Goal: Task Accomplishment & Management: Manage account settings

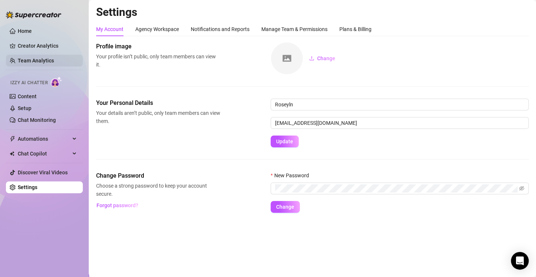
click at [47, 59] on link "Team Analytics" at bounding box center [36, 61] width 36 height 6
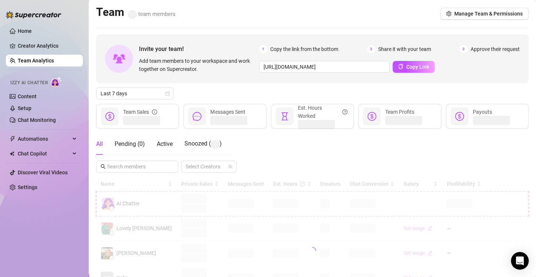
scroll to position [111, 0]
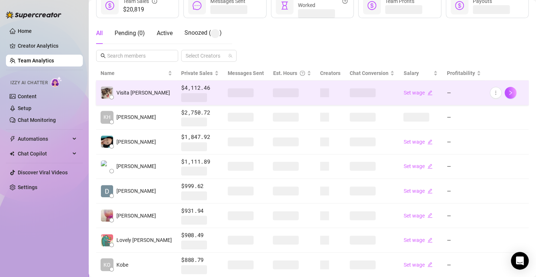
click at [273, 90] on span at bounding box center [286, 92] width 26 height 9
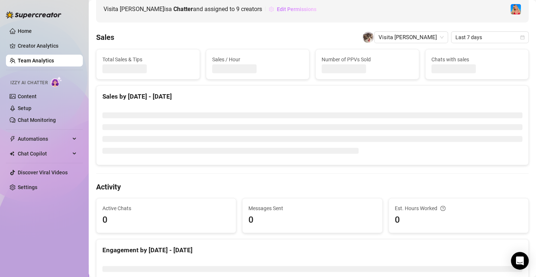
click at [285, 8] on span "Edit Permissions" at bounding box center [297, 9] width 40 height 6
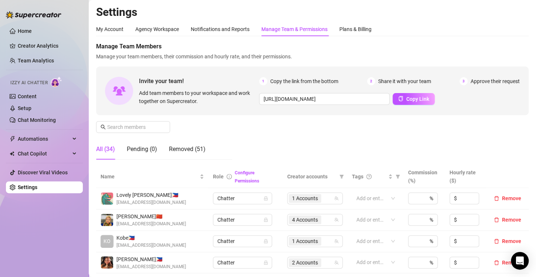
scroll to position [111, 0]
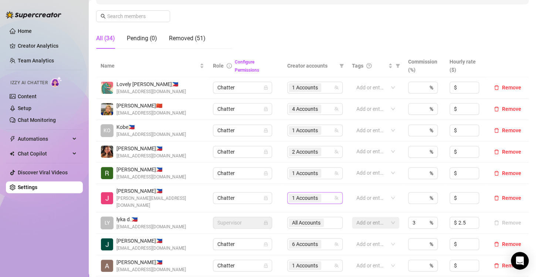
click at [301, 197] on span "1 Accounts" at bounding box center [305, 198] width 26 height 8
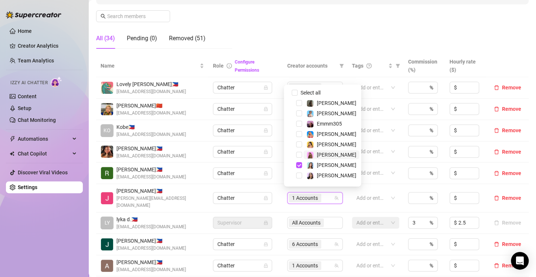
scroll to position [9, 0]
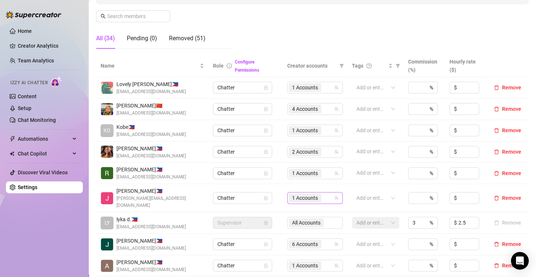
click at [302, 194] on span "1 Accounts" at bounding box center [305, 198] width 26 height 8
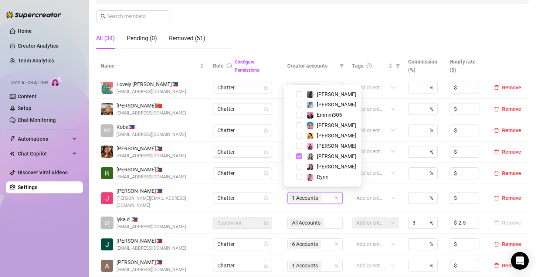
click at [298, 155] on span "Select tree node" at bounding box center [299, 156] width 6 height 6
drag, startPoint x: 300, startPoint y: 177, endPoint x: 299, endPoint y: 183, distance: 5.2
click at [300, 177] on span "Select tree node" at bounding box center [299, 177] width 6 height 6
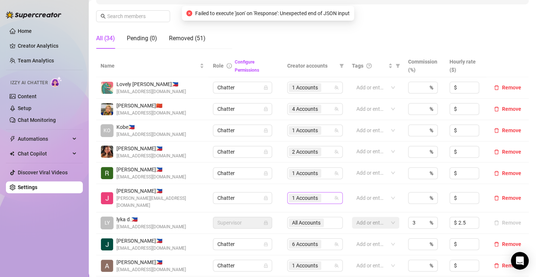
click at [306, 196] on span "1 Accounts" at bounding box center [305, 198] width 26 height 8
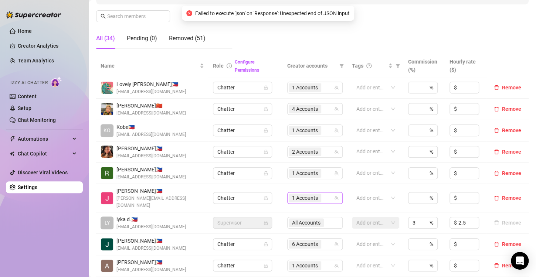
click at [300, 196] on span "1 Accounts" at bounding box center [305, 198] width 26 height 8
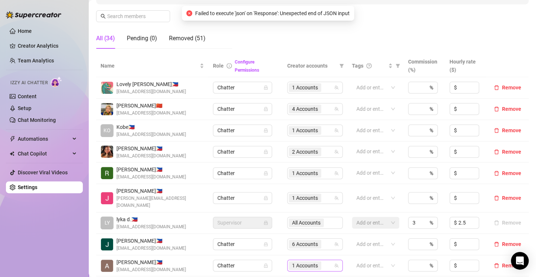
click at [301, 262] on span "1 Accounts" at bounding box center [305, 266] width 26 height 8
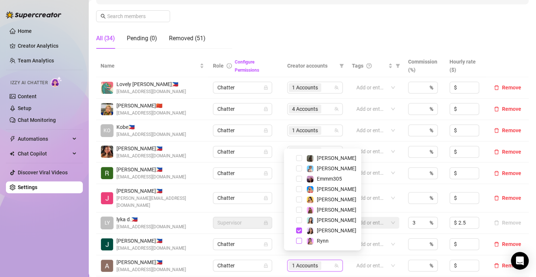
click at [298, 241] on span "Select tree node" at bounding box center [299, 241] width 6 height 6
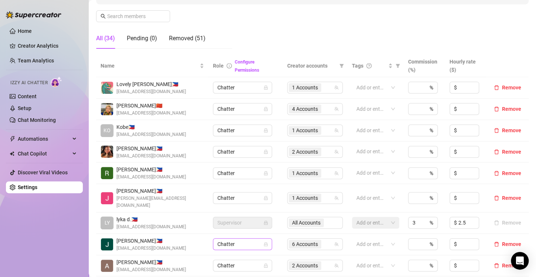
scroll to position [185, 0]
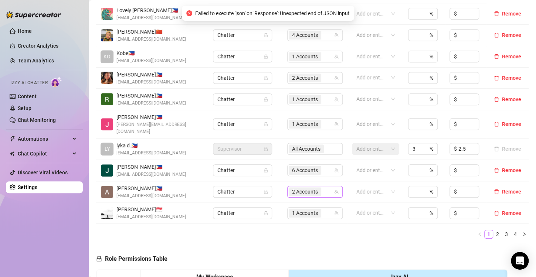
click at [295, 188] on span "2 Accounts" at bounding box center [305, 192] width 26 height 8
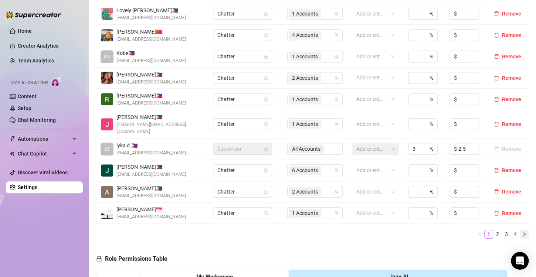
click at [522, 232] on icon "right" at bounding box center [524, 234] width 4 height 4
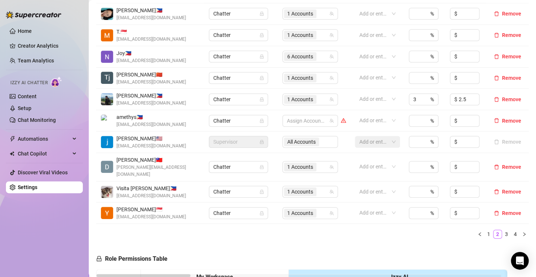
scroll to position [222, 0]
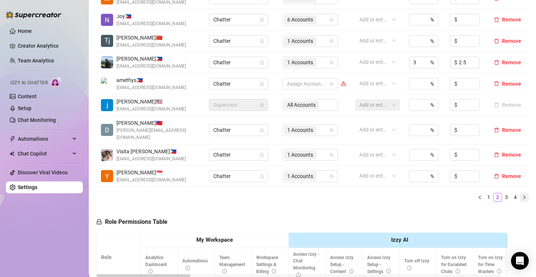
click at [522, 195] on icon "right" at bounding box center [524, 197] width 4 height 4
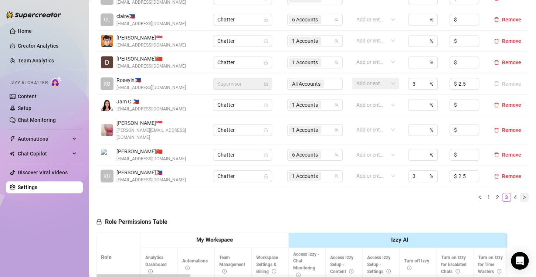
click at [521, 193] on button "button" at bounding box center [524, 197] width 9 height 9
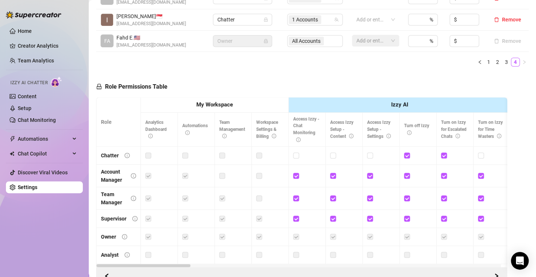
scroll to position [111, 0]
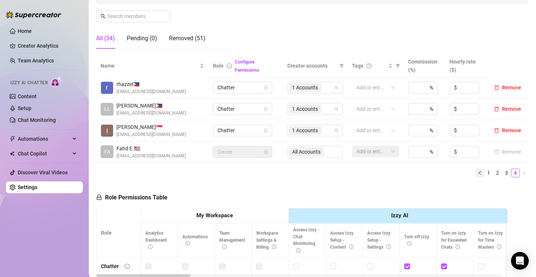
click at [478, 171] on icon "left" at bounding box center [480, 173] width 4 height 4
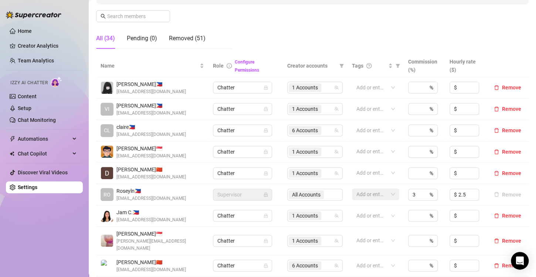
scroll to position [222, 0]
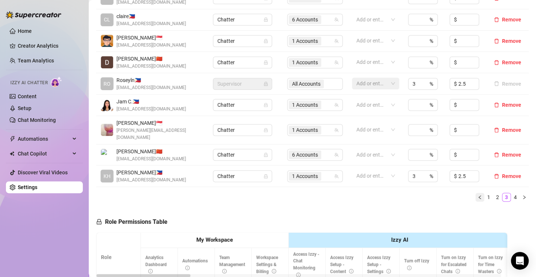
click at [476, 193] on button "button" at bounding box center [480, 197] width 9 height 9
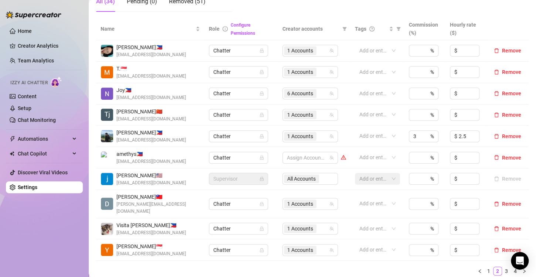
scroll to position [185, 0]
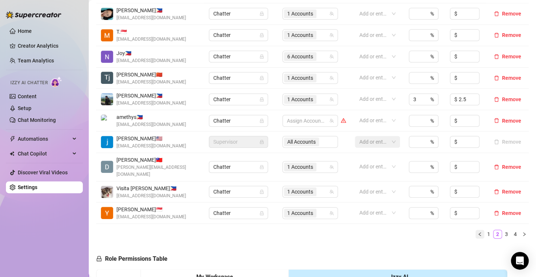
click at [478, 232] on icon "left" at bounding box center [480, 234] width 4 height 4
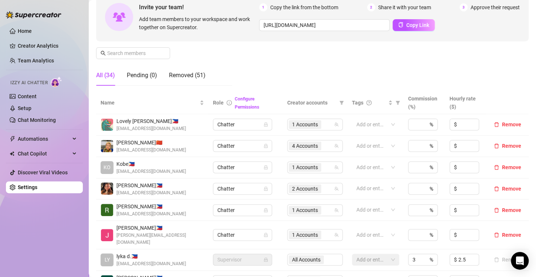
scroll to position [222, 0]
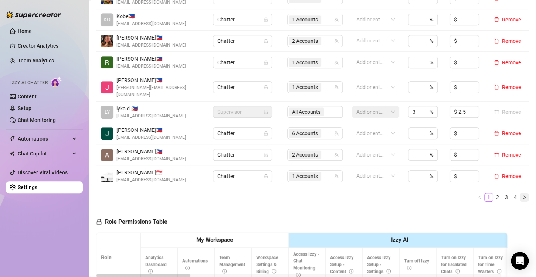
click at [523, 196] on icon "right" at bounding box center [524, 198] width 2 height 4
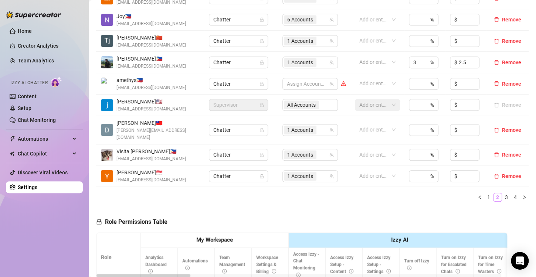
click at [522, 195] on icon "right" at bounding box center [524, 197] width 4 height 4
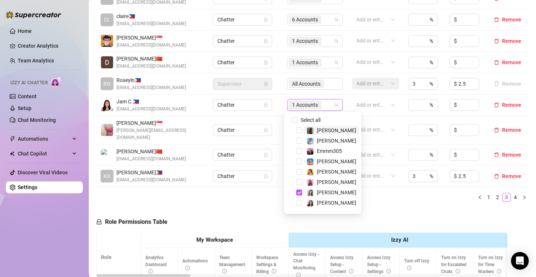
click at [294, 102] on span "1 Accounts" at bounding box center [305, 105] width 26 height 8
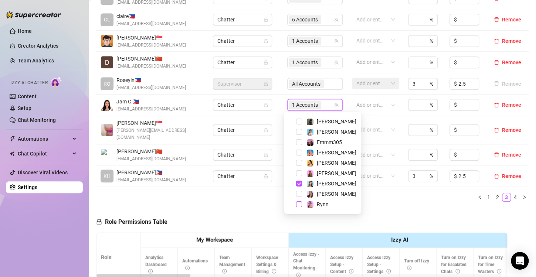
click at [301, 205] on span "Select tree node" at bounding box center [299, 205] width 6 height 6
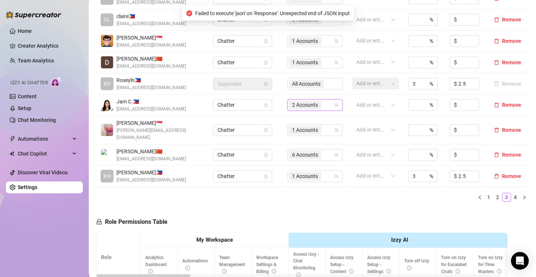
click at [298, 104] on span "2 Accounts" at bounding box center [305, 105] width 26 height 8
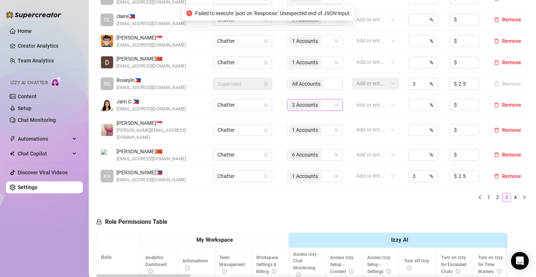
click at [302, 106] on span "2 Accounts" at bounding box center [305, 105] width 26 height 8
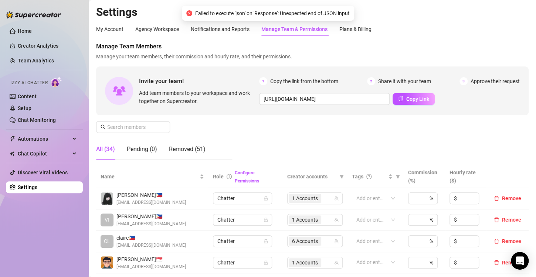
scroll to position [222, 0]
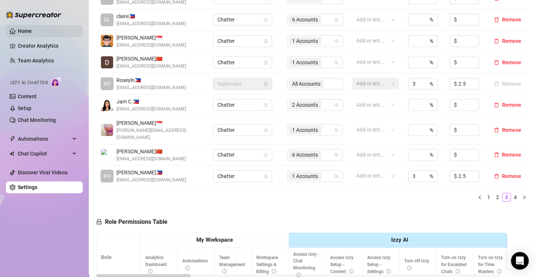
click at [26, 28] on link "Home" at bounding box center [25, 31] width 14 height 6
